Goal: Task Accomplishment & Management: Complete application form

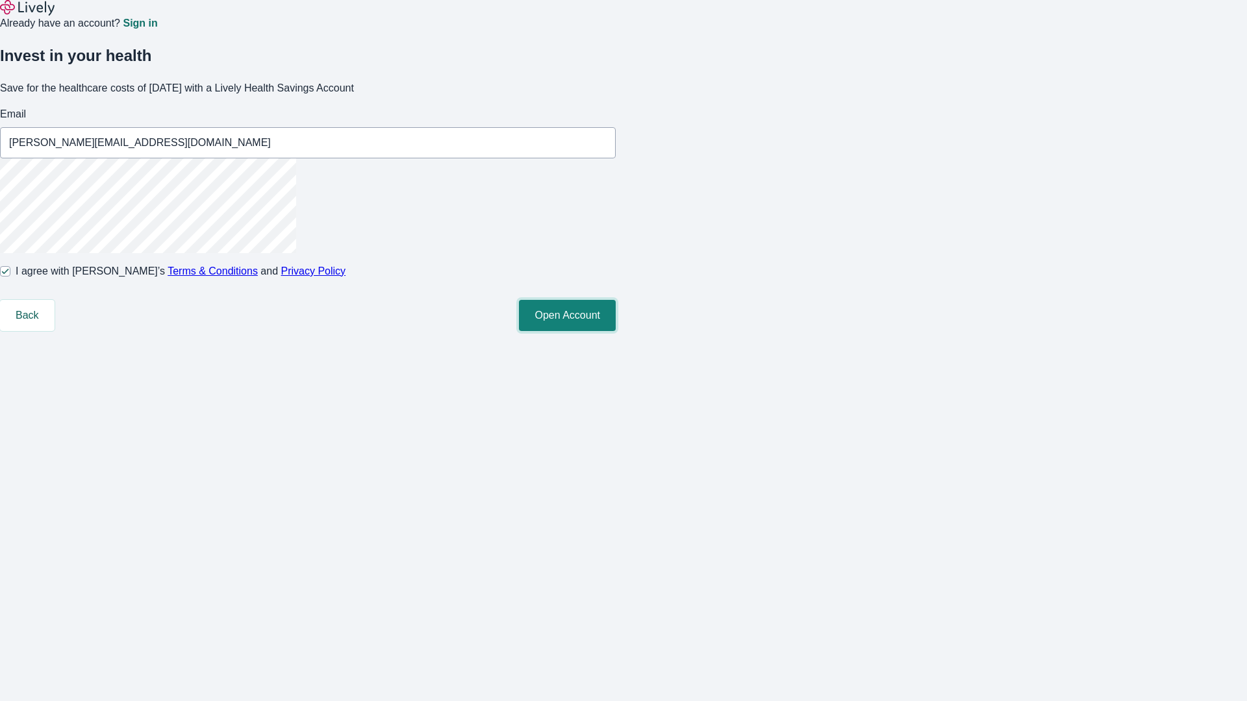
click at [616, 331] on button "Open Account" at bounding box center [567, 315] width 97 height 31
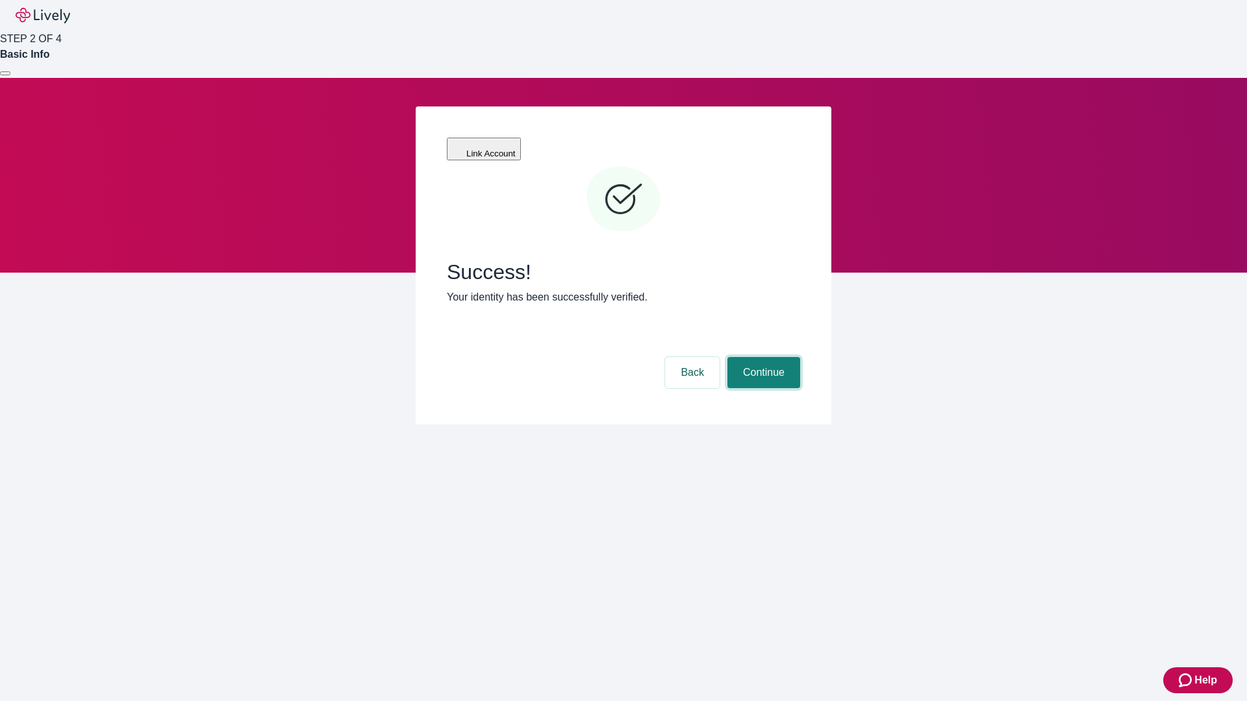
click at [762, 357] on button "Continue" at bounding box center [763, 372] width 73 height 31
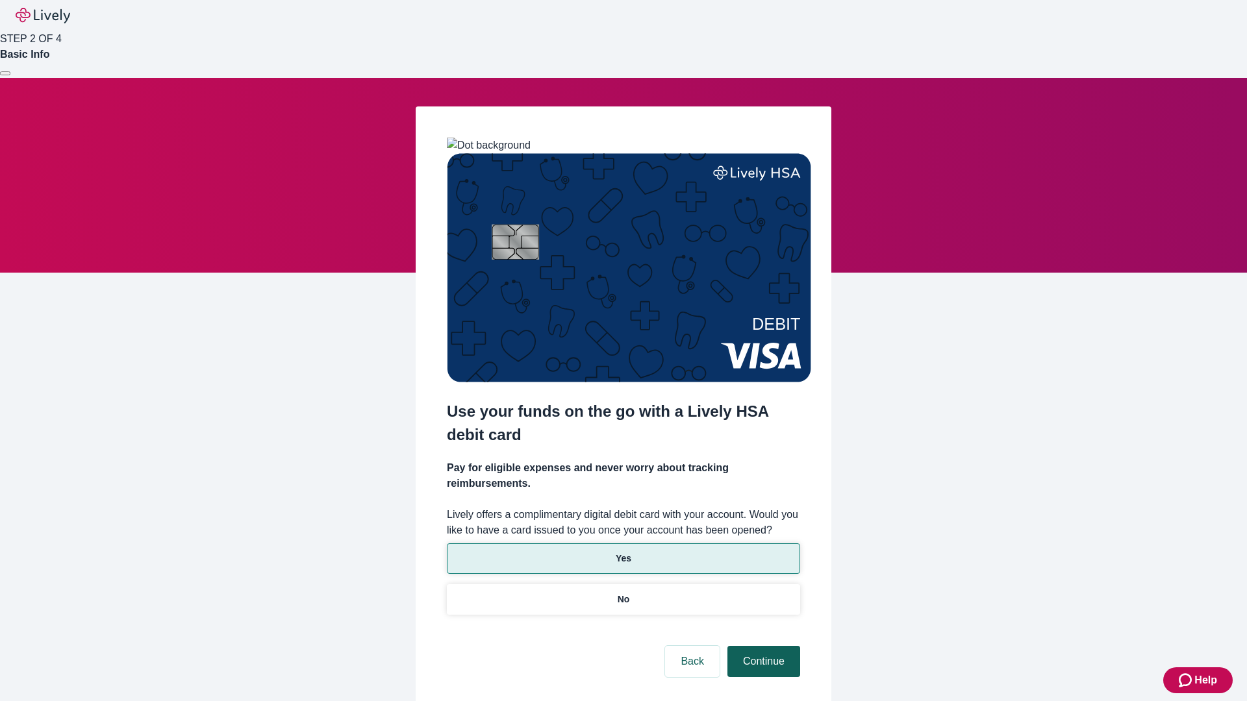
click at [623, 593] on p "No" at bounding box center [624, 600] width 12 height 14
click at [762, 646] on button "Continue" at bounding box center [763, 661] width 73 height 31
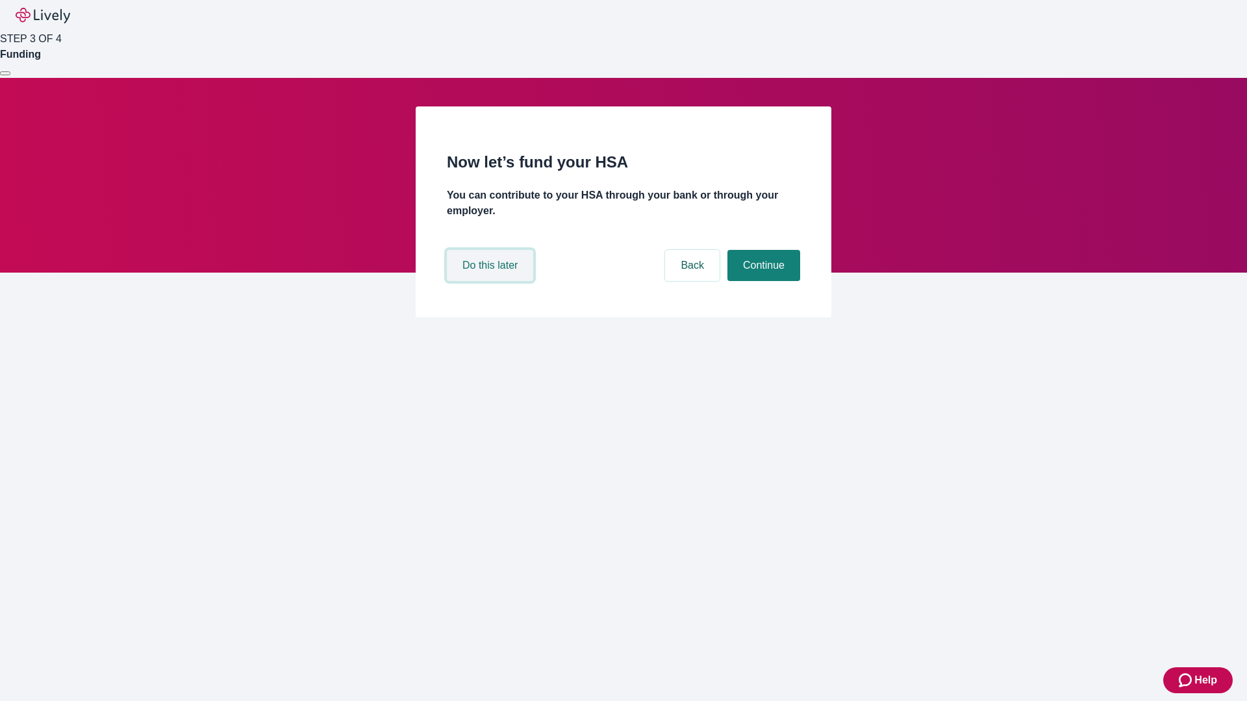
click at [492, 281] on button "Do this later" at bounding box center [490, 265] width 86 height 31
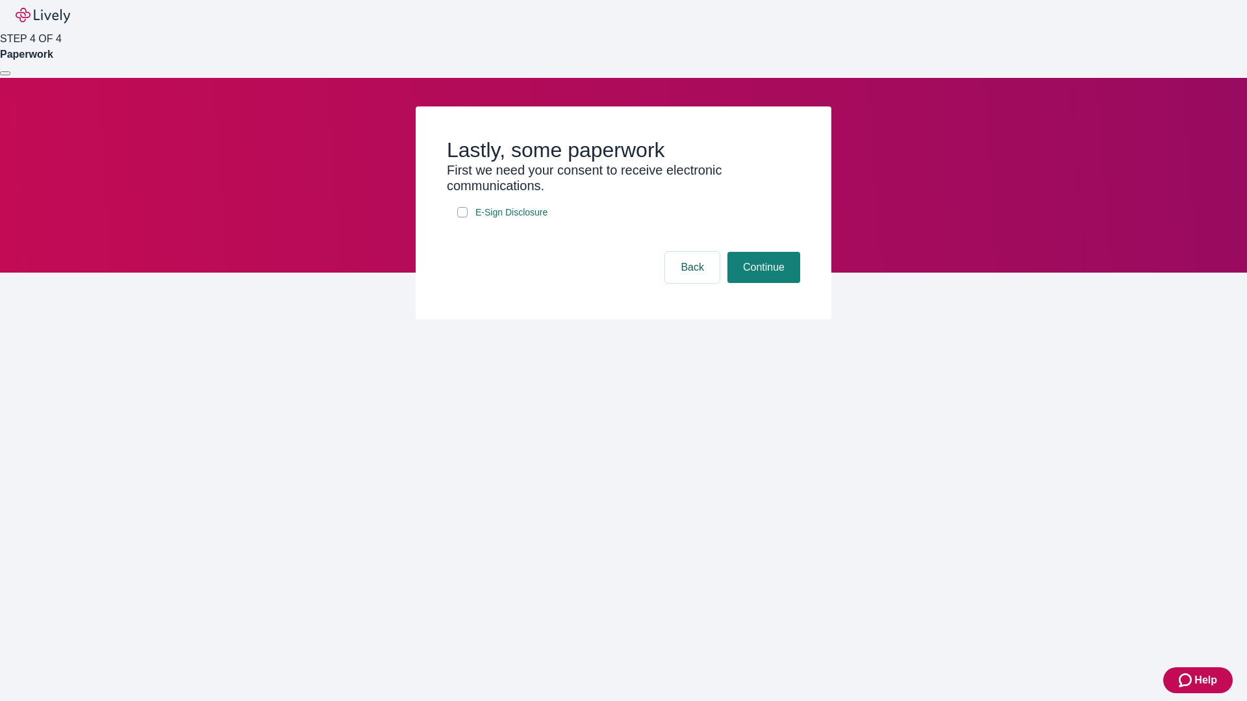
click at [462, 218] on input "E-Sign Disclosure" at bounding box center [462, 212] width 10 height 10
checkbox input "true"
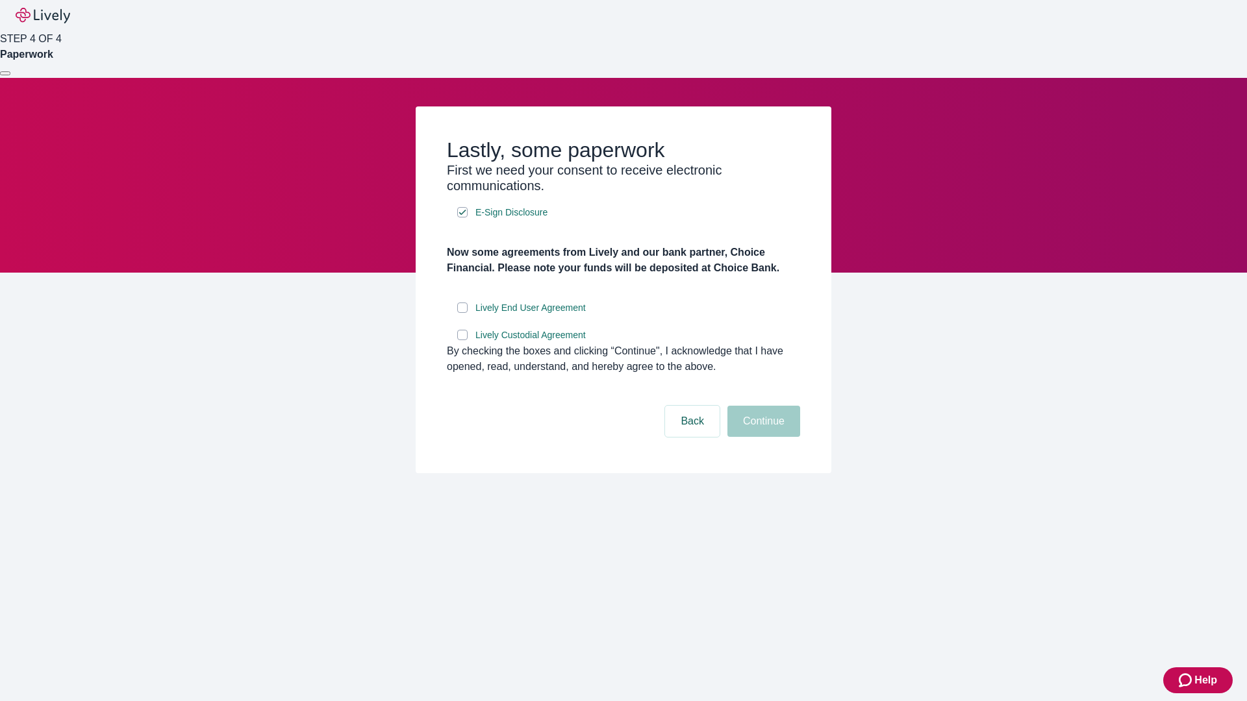
click at [462, 313] on input "Lively End User Agreement" at bounding box center [462, 308] width 10 height 10
checkbox input "true"
click at [462, 340] on input "Lively Custodial Agreement" at bounding box center [462, 335] width 10 height 10
checkbox input "true"
click at [762, 437] on button "Continue" at bounding box center [763, 421] width 73 height 31
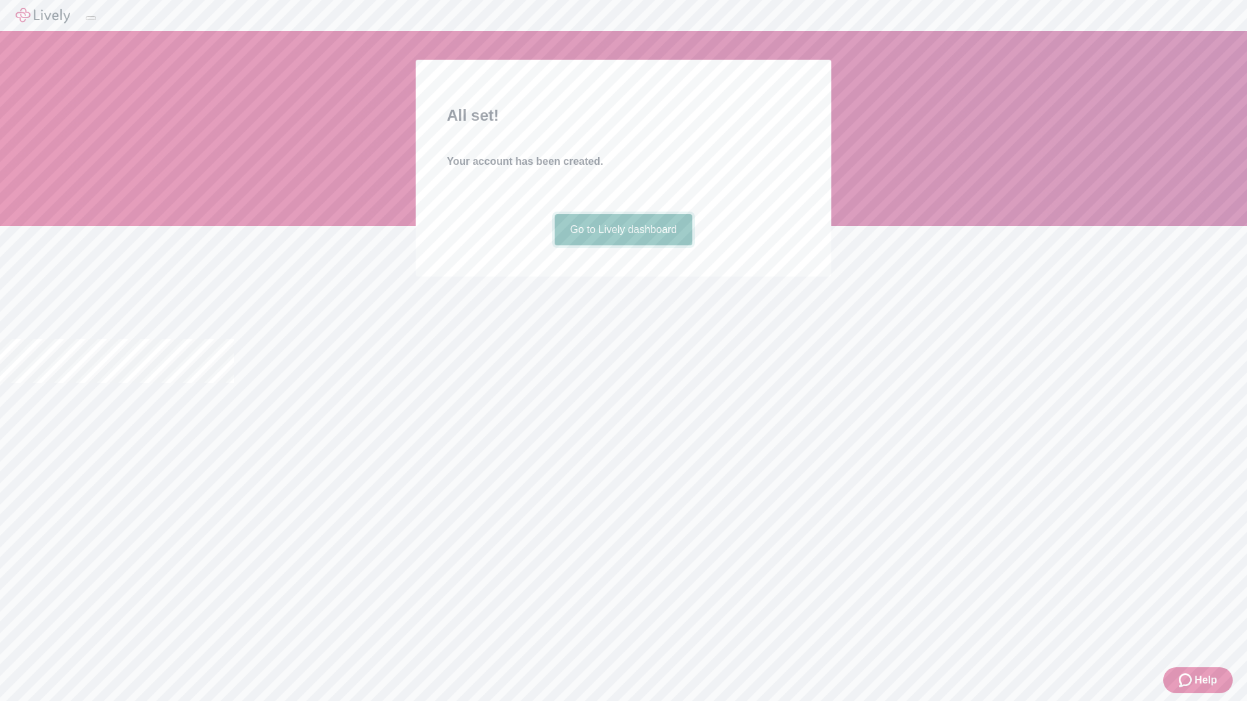
click at [623, 245] on link "Go to Lively dashboard" at bounding box center [624, 229] width 138 height 31
